Goal: Transaction & Acquisition: Book appointment/travel/reservation

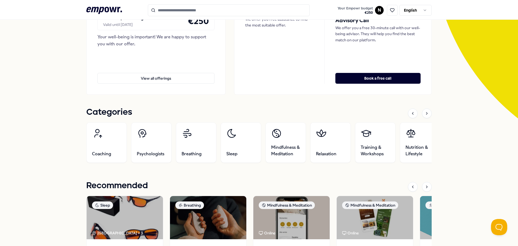
scroll to position [81, 0]
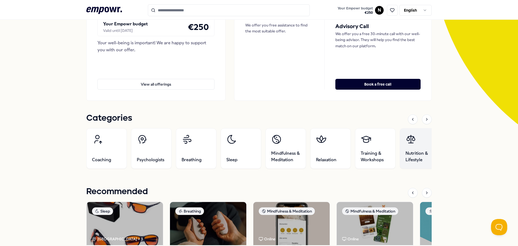
click at [415, 141] on link "Nutrition & Lifestyle" at bounding box center [420, 148] width 40 height 40
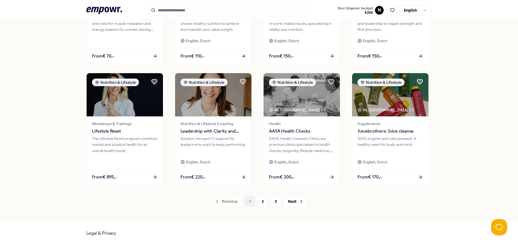
scroll to position [237, 0]
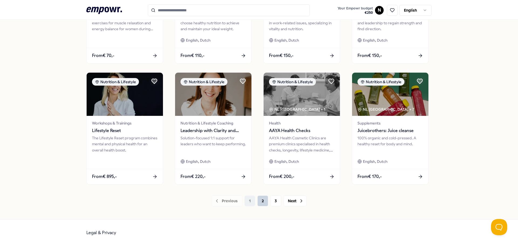
click at [262, 202] on button "2" at bounding box center [262, 200] width 11 height 11
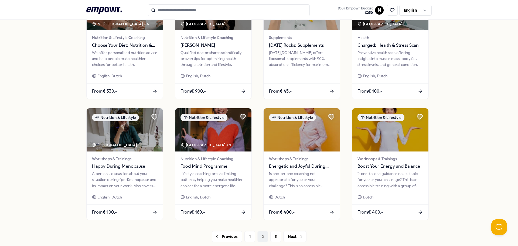
scroll to position [216, 0]
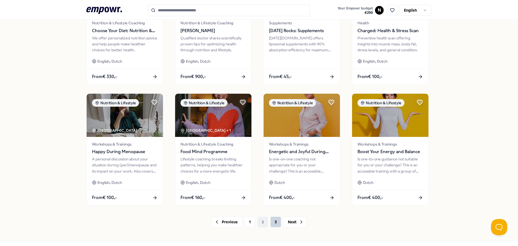
click at [275, 221] on button "3" at bounding box center [275, 221] width 11 height 11
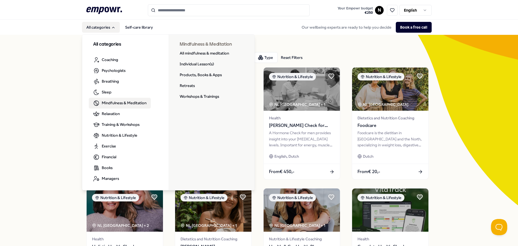
click at [112, 101] on span "Mindfulness & Meditation" at bounding box center [124, 103] width 45 height 6
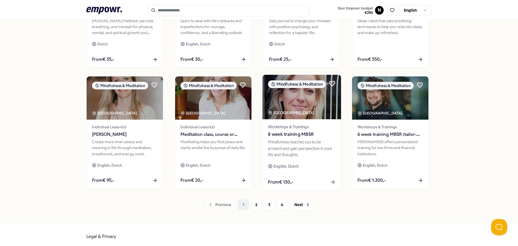
scroll to position [237, 0]
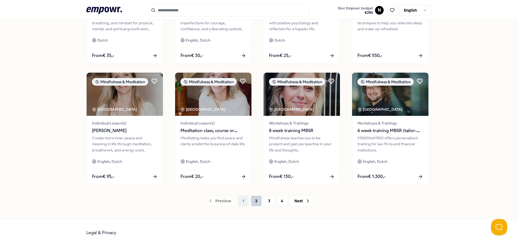
click at [255, 199] on button "2" at bounding box center [256, 200] width 11 height 11
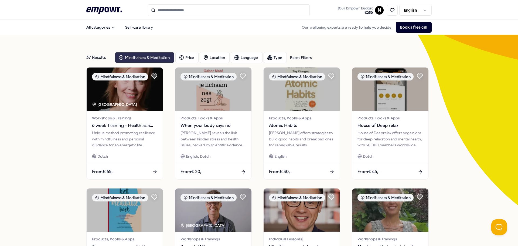
click at [131, 56] on div "Mindfulness & Meditation" at bounding box center [144, 57] width 59 height 11
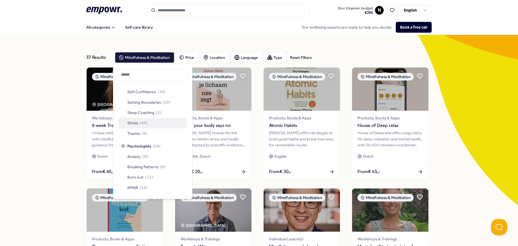
scroll to position [216, 0]
click at [87, 36] on div "37 Results Reset Filters Mindfulness & Meditation Price Location Language Type …" at bounding box center [258, 245] width 345 height 421
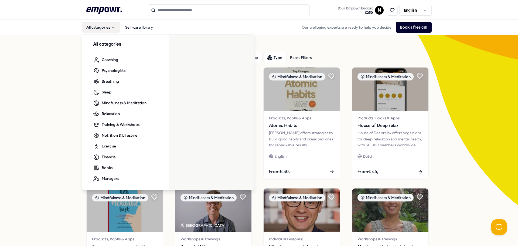
click at [92, 26] on button "All categories" at bounding box center [101, 27] width 38 height 11
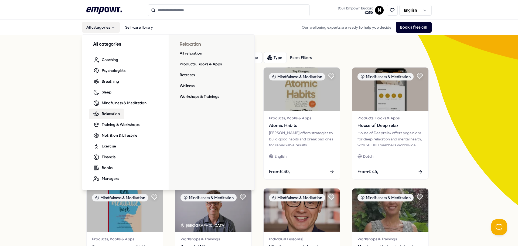
click at [106, 115] on span "Relaxation" at bounding box center [111, 114] width 18 height 6
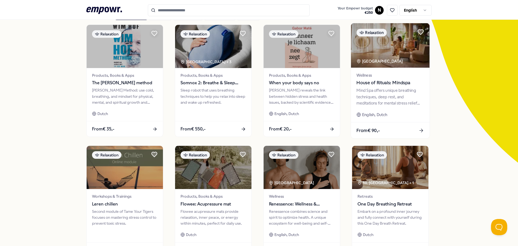
scroll to position [108, 0]
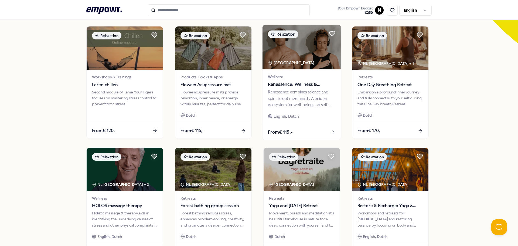
click at [285, 96] on div "Renessence combines science and spirit to optimize health. A unique ecosystem f…" at bounding box center [301, 98] width 67 height 19
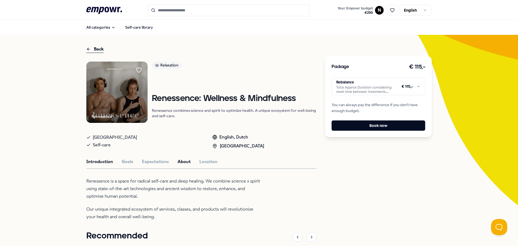
click at [184, 163] on button "About" at bounding box center [183, 161] width 13 height 7
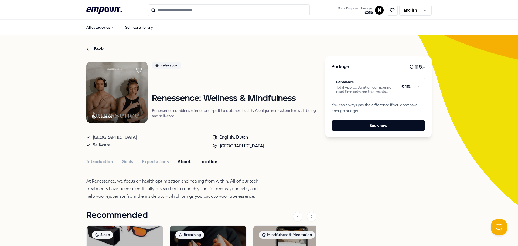
click at [204, 162] on button "Location" at bounding box center [208, 161] width 18 height 7
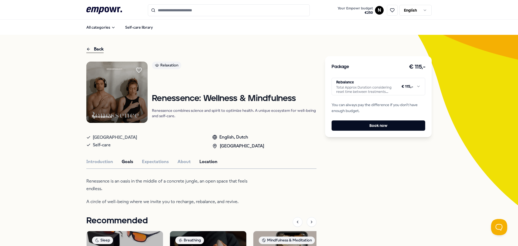
click at [122, 160] on button "Goals" at bounding box center [128, 161] width 12 height 7
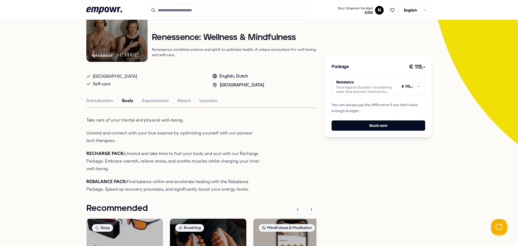
scroll to position [81, 0]
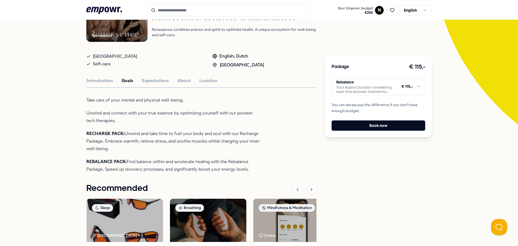
click at [350, 87] on html ".empowr-logo_svg__cls-1{fill:#03032f} Your Empowr budget € 250 N English All ca…" at bounding box center [259, 123] width 518 height 246
click at [158, 78] on button "Expectations" at bounding box center [155, 80] width 27 height 7
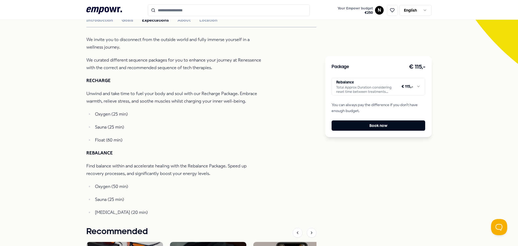
scroll to position [130, 0]
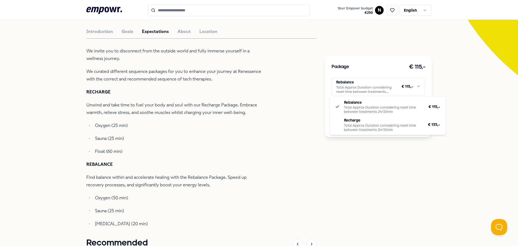
click at [360, 85] on html ".empowr-logo_svg__cls-1{fill:#03032f} Your Empowr budget € 250 N English All ca…" at bounding box center [259, 123] width 518 height 246
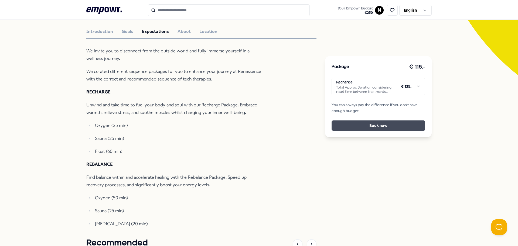
click at [372, 125] on button "Book now" at bounding box center [378, 125] width 94 height 10
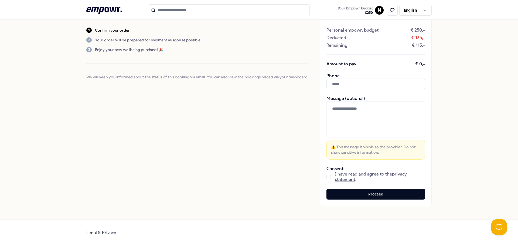
scroll to position [20, 0]
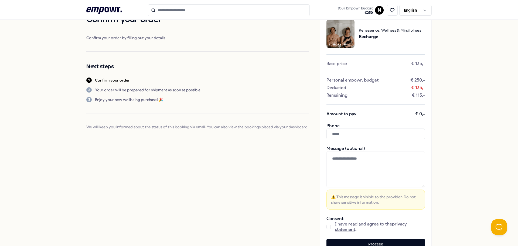
click at [338, 133] on input "text" at bounding box center [375, 133] width 98 height 11
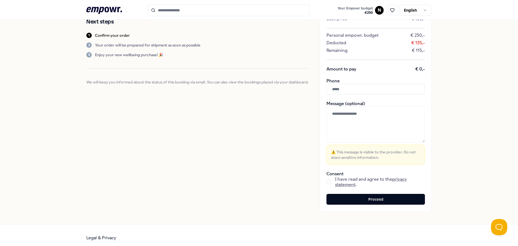
scroll to position [70, 0]
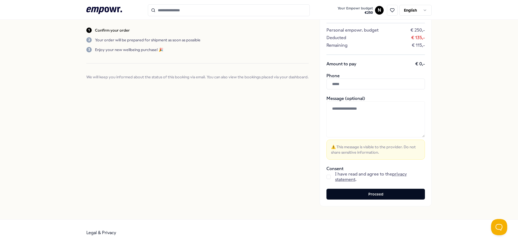
click at [326, 177] on button "button" at bounding box center [328, 176] width 4 height 4
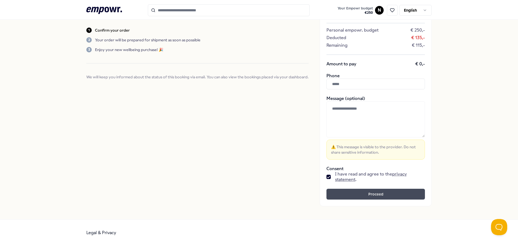
click at [371, 194] on button "Proceed" at bounding box center [375, 193] width 98 height 11
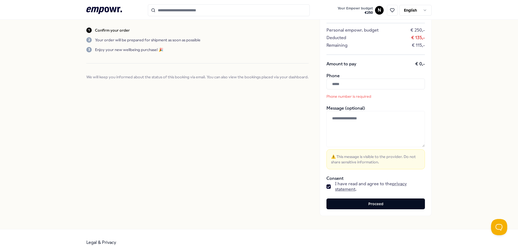
click at [340, 82] on input "text" at bounding box center [375, 83] width 98 height 11
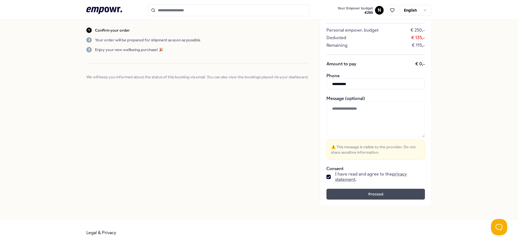
type input "**********"
click at [371, 193] on button "Proceed" at bounding box center [375, 193] width 98 height 11
